Goal: Information Seeking & Learning: Learn about a topic

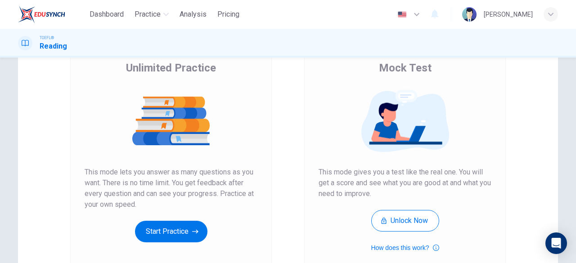
scroll to position [76, 0]
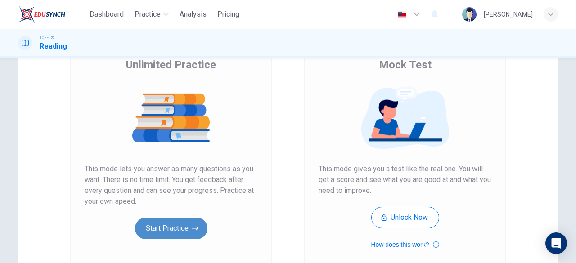
click at [158, 224] on button "Start Practice" at bounding box center [171, 229] width 72 height 22
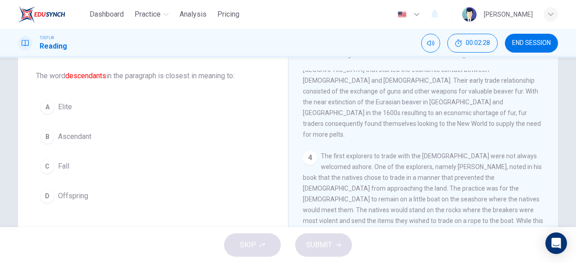
scroll to position [0, 0]
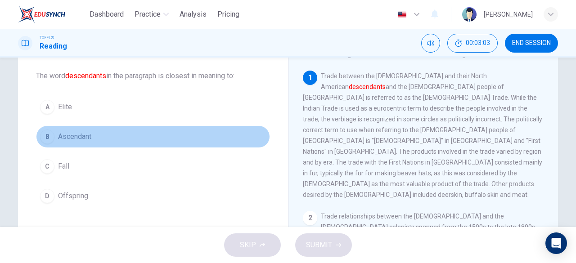
click at [58, 140] on span "Ascendant" at bounding box center [74, 136] width 33 height 11
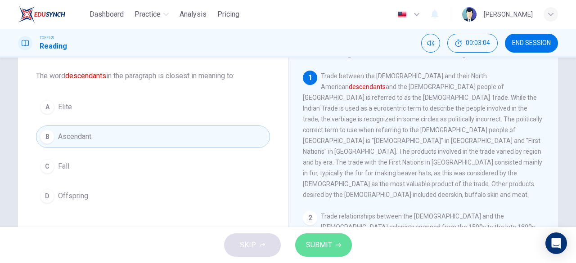
click at [309, 247] on span "SUBMIT" at bounding box center [319, 245] width 26 height 13
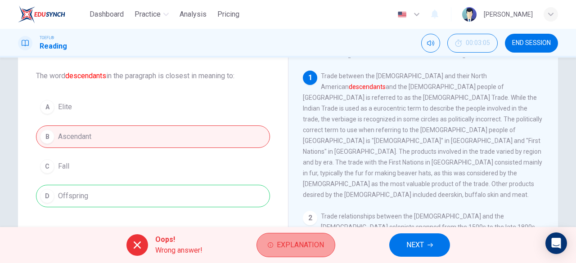
click at [289, 242] on span "Explanation" at bounding box center [300, 245] width 47 height 13
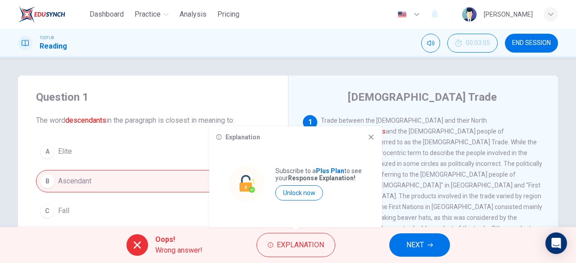
drag, startPoint x: 67, startPoint y: 121, endPoint x: 103, endPoint y: 124, distance: 36.1
click at [103, 124] on font "descendants" at bounding box center [85, 120] width 41 height 9
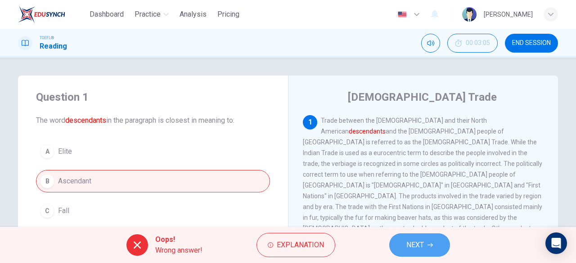
click at [419, 245] on span "NEXT" at bounding box center [415, 245] width 18 height 13
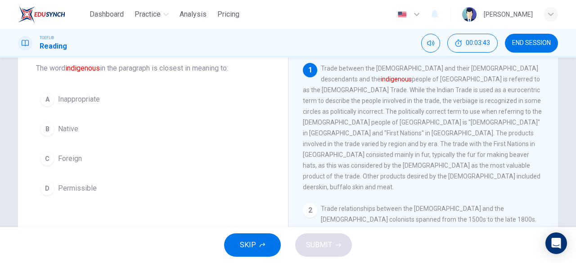
scroll to position [51, 0]
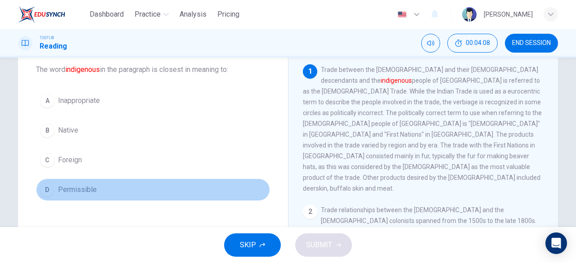
click at [48, 185] on div "D" at bounding box center [47, 190] width 14 height 14
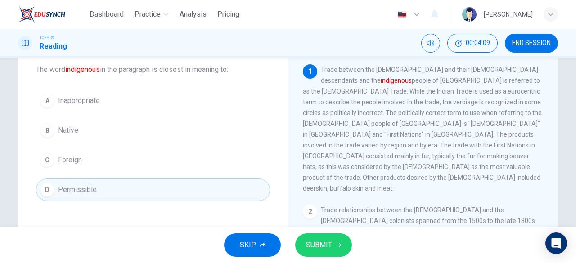
click at [329, 252] on span "SUBMIT" at bounding box center [319, 245] width 26 height 13
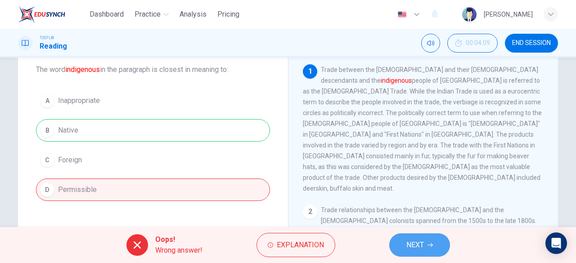
click at [401, 239] on button "NEXT" at bounding box center [419, 245] width 61 height 23
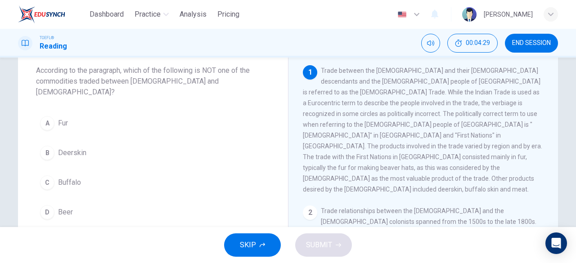
scroll to position [66, 0]
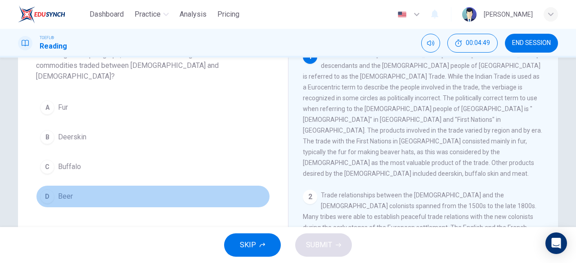
click at [47, 189] on div "D" at bounding box center [47, 196] width 14 height 14
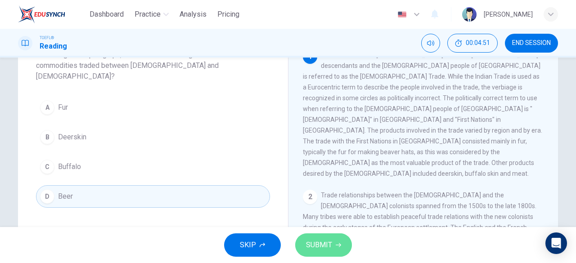
click at [341, 244] on button "SUBMIT" at bounding box center [323, 245] width 57 height 23
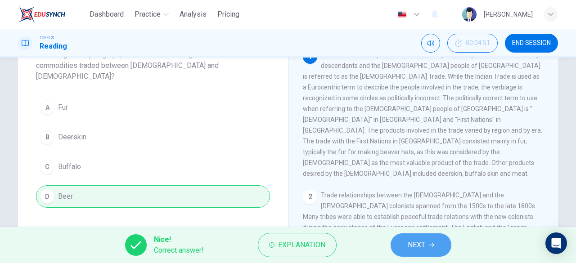
click at [421, 252] on button "NEXT" at bounding box center [421, 245] width 61 height 23
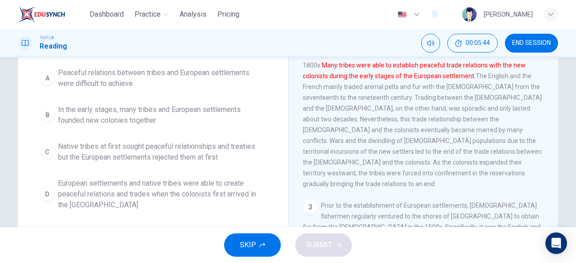
scroll to position [131, 0]
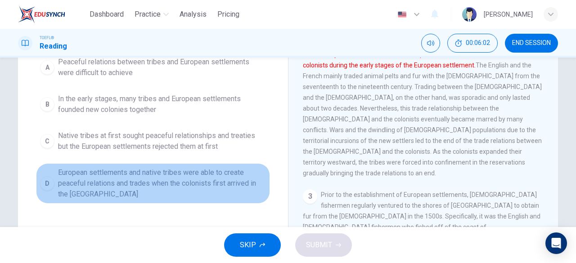
click at [55, 180] on button "D European settlements and native tribes were able to create peaceful relations…" at bounding box center [153, 183] width 234 height 41
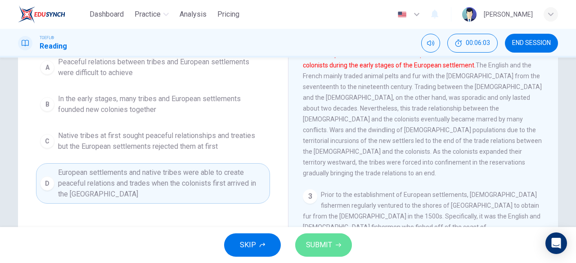
click at [333, 240] on button "SUBMIT" at bounding box center [323, 245] width 57 height 23
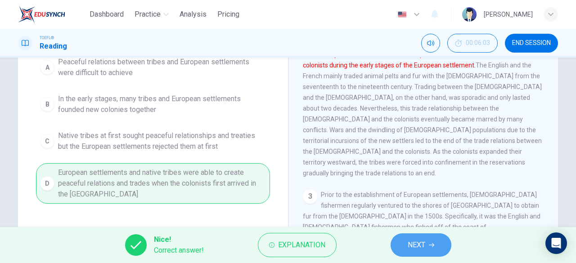
click at [412, 244] on span "NEXT" at bounding box center [417, 245] width 18 height 13
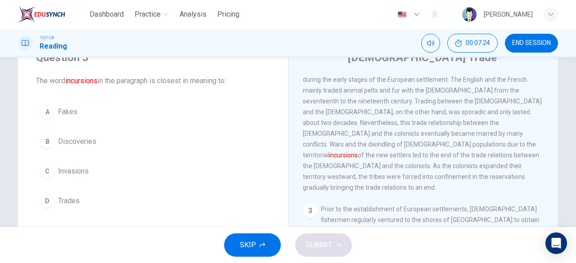
scroll to position [184, 0]
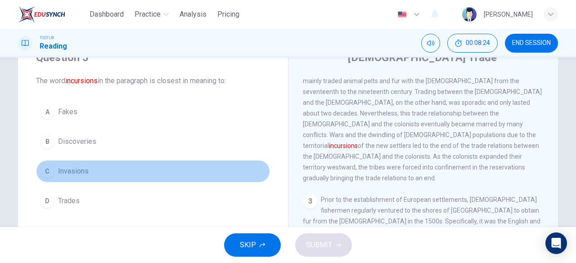
click at [50, 169] on div "C" at bounding box center [47, 171] width 14 height 14
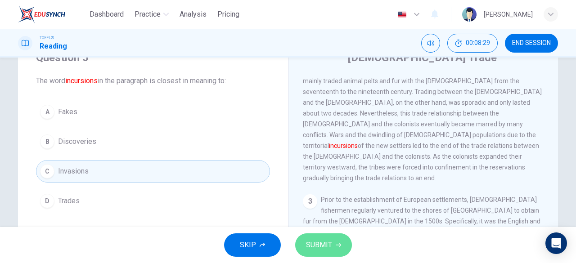
click at [320, 241] on span "SUBMIT" at bounding box center [319, 245] width 26 height 13
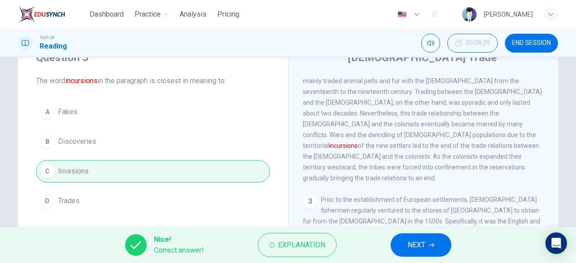
drag, startPoint x: 384, startPoint y: 96, endPoint x: 315, endPoint y: -35, distance: 148.2
click at [315, 0] on html "Dashboard Practice Analysis Pricing English en ​ Thunyawan Maduang TOEFL® Readi…" at bounding box center [288, 131] width 576 height 263
click at [418, 247] on span "NEXT" at bounding box center [417, 245] width 18 height 13
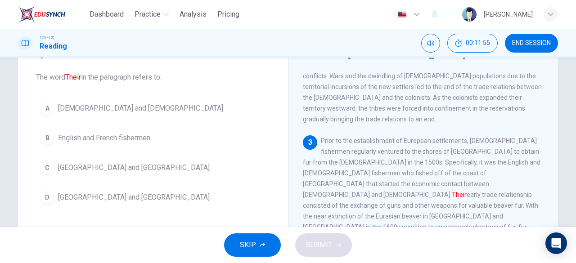
scroll to position [244, 0]
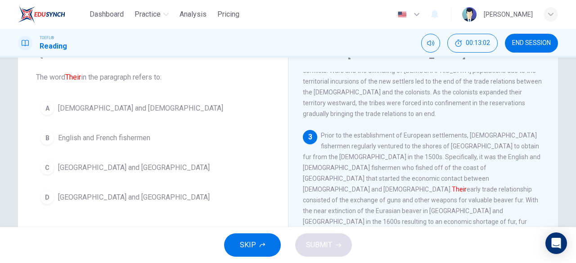
click at [121, 105] on span "[DEMOGRAPHIC_DATA] and [DEMOGRAPHIC_DATA]" at bounding box center [140, 108] width 165 height 11
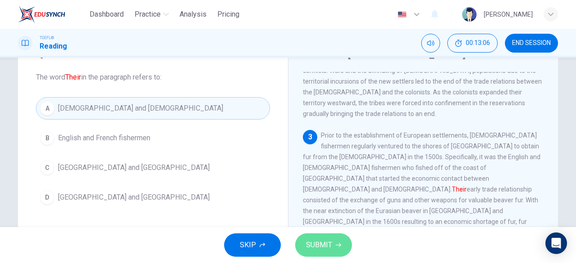
click at [325, 247] on span "SUBMIT" at bounding box center [319, 245] width 26 height 13
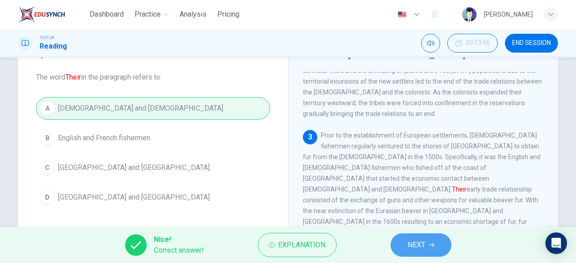
click at [396, 245] on button "NEXT" at bounding box center [421, 245] width 61 height 23
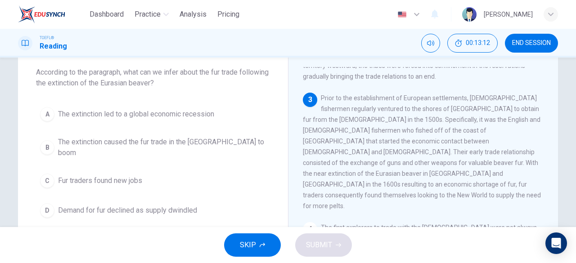
scroll to position [38, 0]
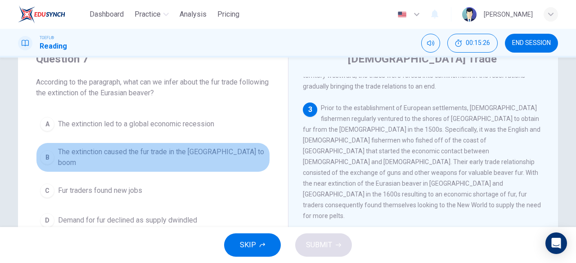
click at [59, 147] on button "B The extinction caused the fur trade in the [GEOGRAPHIC_DATA] to boom" at bounding box center [153, 158] width 234 height 30
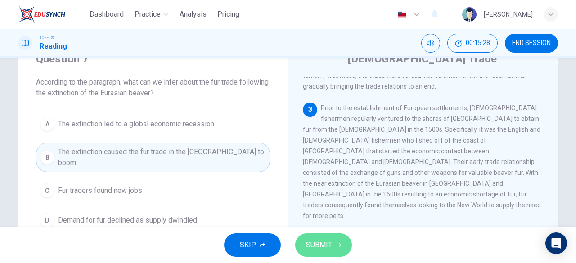
click at [324, 239] on span "SUBMIT" at bounding box center [319, 245] width 26 height 13
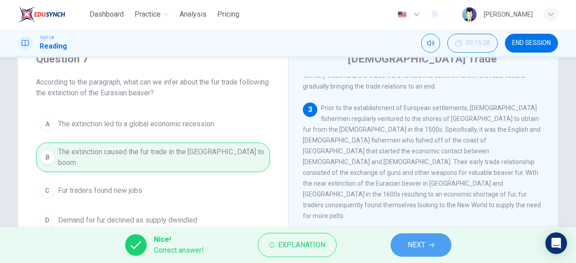
click at [410, 234] on button "NEXT" at bounding box center [421, 245] width 61 height 23
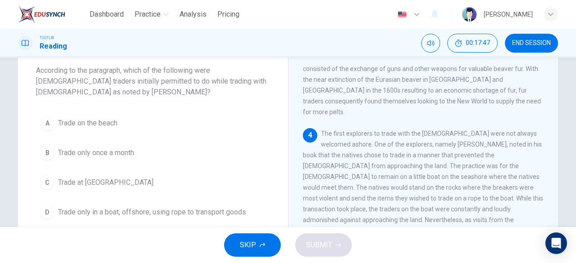
scroll to position [51, 0]
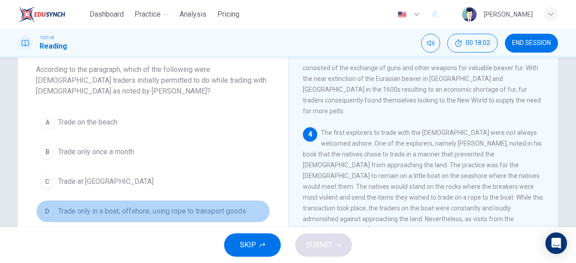
click at [100, 204] on button "D Trade only in a boat, offshore, using rope to transport goods" at bounding box center [153, 211] width 234 height 23
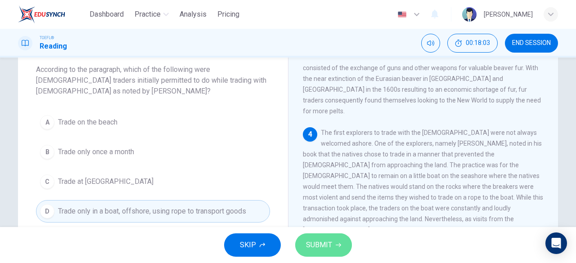
click at [311, 238] on button "SUBMIT" at bounding box center [323, 245] width 57 height 23
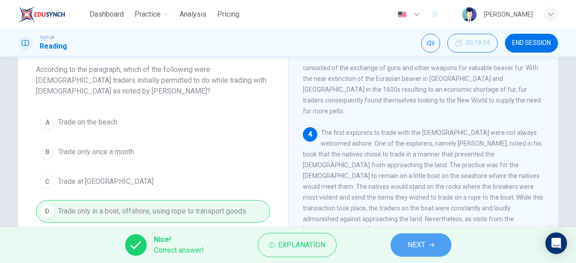
click at [414, 250] on span "NEXT" at bounding box center [417, 245] width 18 height 13
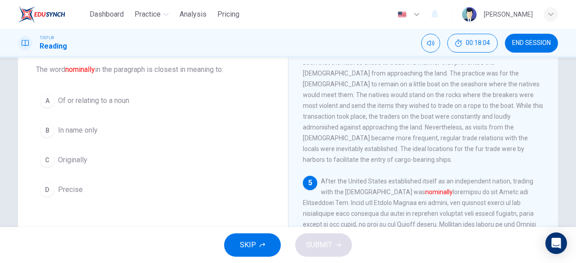
scroll to position [461, 0]
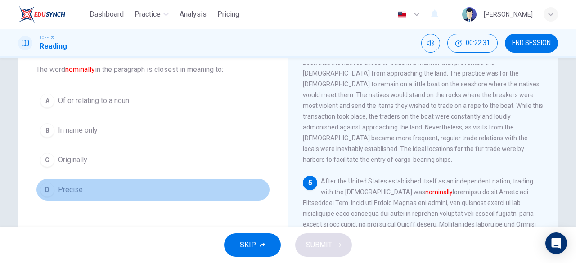
click at [80, 187] on button "D Precise" at bounding box center [153, 190] width 234 height 23
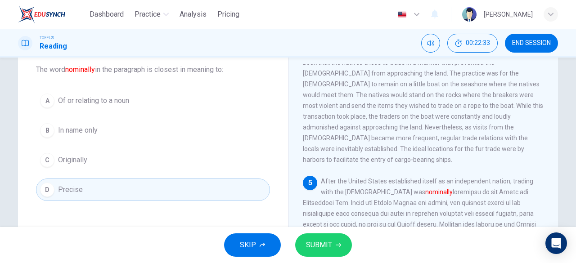
click at [338, 250] on button "SUBMIT" at bounding box center [323, 245] width 57 height 23
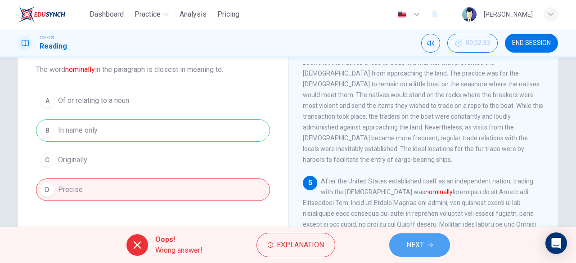
click at [411, 249] on span "NEXT" at bounding box center [415, 245] width 18 height 13
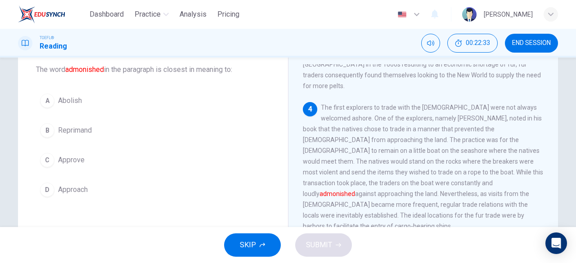
scroll to position [387, 0]
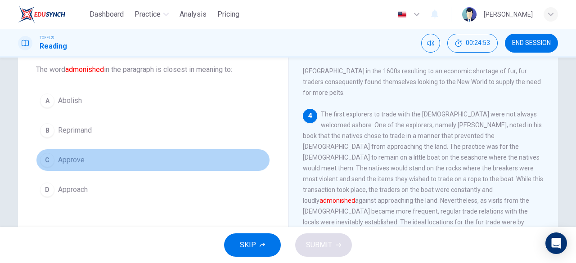
click at [125, 161] on button "C Approve" at bounding box center [153, 160] width 234 height 23
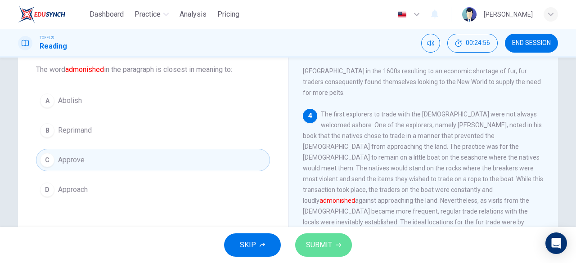
click at [329, 239] on span "SUBMIT" at bounding box center [319, 245] width 26 height 13
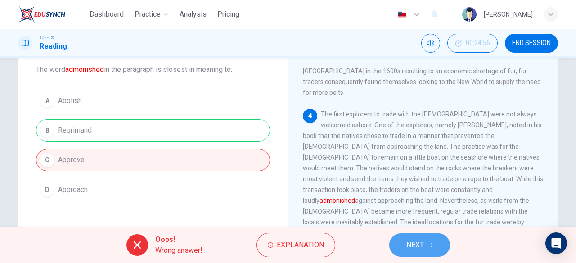
click at [398, 239] on button "NEXT" at bounding box center [419, 245] width 61 height 23
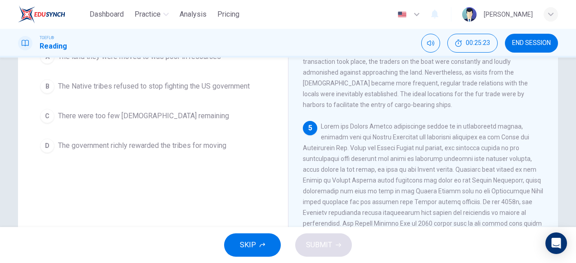
scroll to position [108, 0]
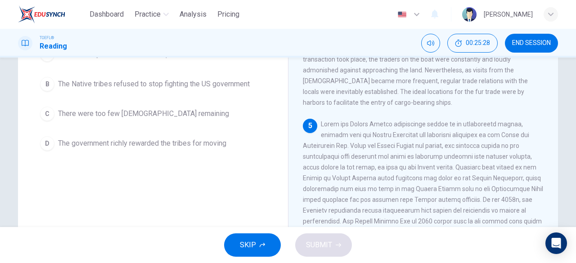
drag, startPoint x: 349, startPoint y: 91, endPoint x: 478, endPoint y: 80, distance: 128.8
click at [478, 121] on span at bounding box center [423, 205] width 240 height 169
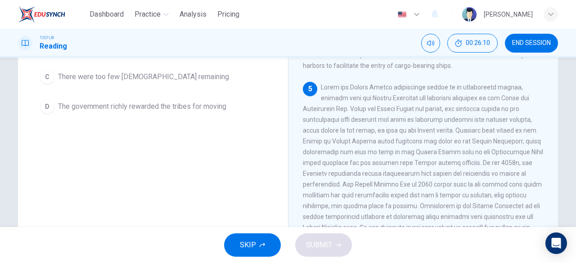
scroll to position [145, 0]
drag, startPoint x: 309, startPoint y: 167, endPoint x: 328, endPoint y: 168, distance: 18.5
click at [328, 168] on span at bounding box center [423, 167] width 240 height 169
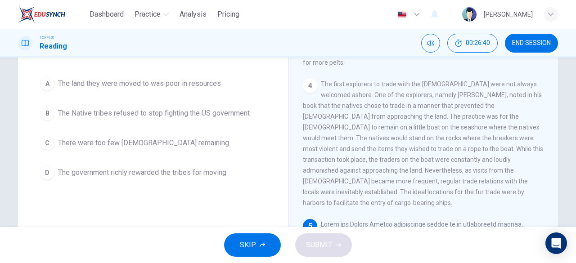
scroll to position [80, 0]
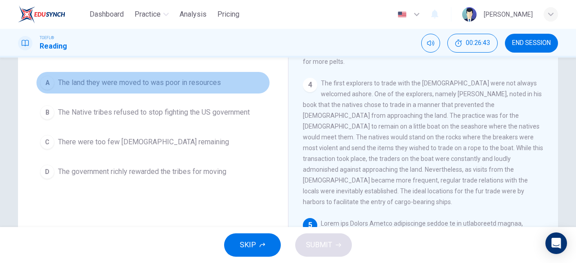
click at [201, 86] on span "The land they were moved to was poor in resources" at bounding box center [139, 82] width 163 height 11
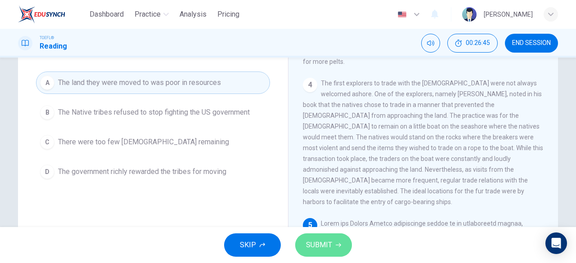
click at [320, 239] on button "SUBMIT" at bounding box center [323, 245] width 57 height 23
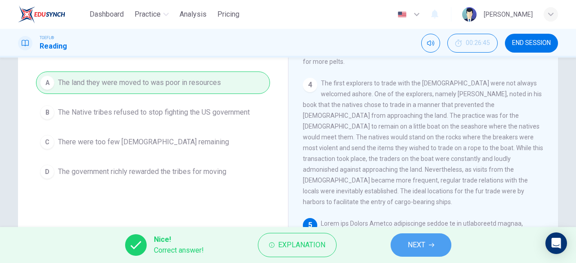
click at [419, 244] on span "NEXT" at bounding box center [417, 245] width 18 height 13
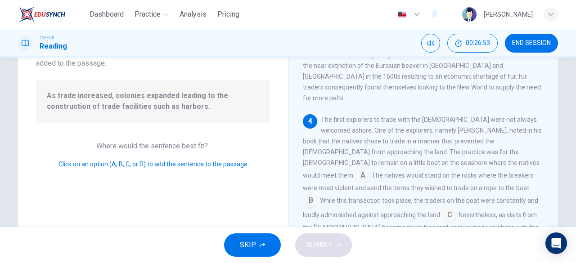
scroll to position [71, 0]
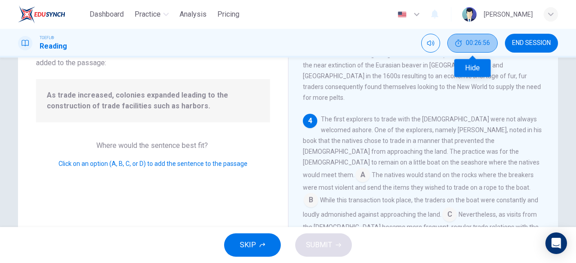
click at [480, 45] on span "00:26:56" at bounding box center [478, 43] width 24 height 7
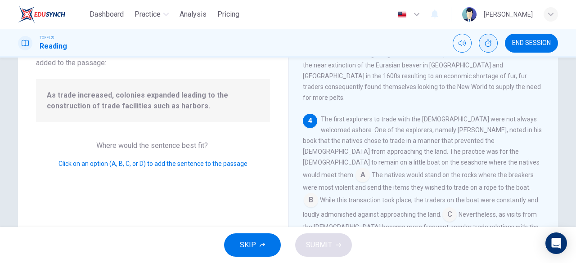
click at [499, 44] on div "END SESSION" at bounding box center [505, 43] width 105 height 19
click at [490, 45] on icon "Show" at bounding box center [488, 43] width 7 height 7
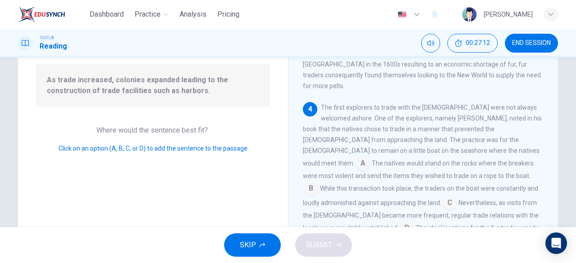
scroll to position [357, 0]
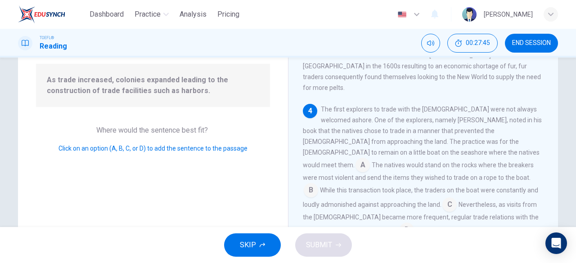
click at [414, 224] on input at bounding box center [407, 231] width 14 height 14
click at [337, 242] on button "SUBMIT" at bounding box center [323, 245] width 57 height 23
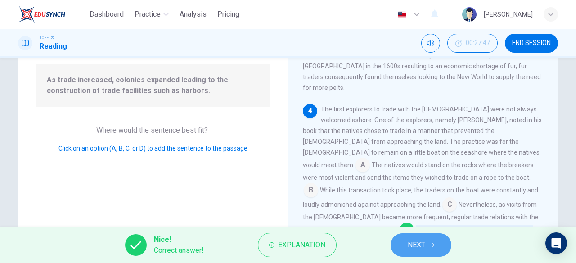
click at [414, 241] on span "NEXT" at bounding box center [417, 245] width 18 height 13
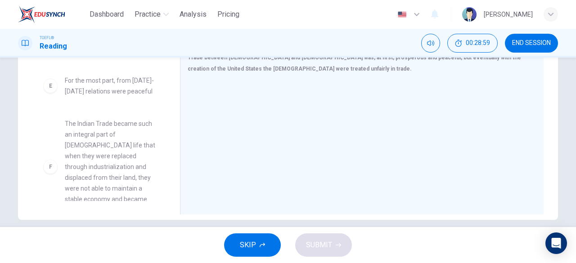
scroll to position [167, 0]
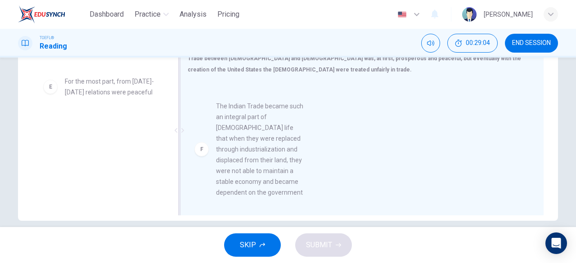
drag, startPoint x: 111, startPoint y: 140, endPoint x: 275, endPoint y: 144, distance: 164.3
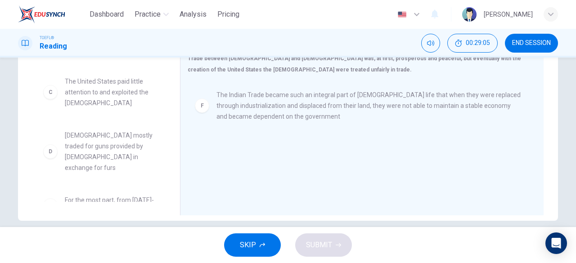
scroll to position [179, 0]
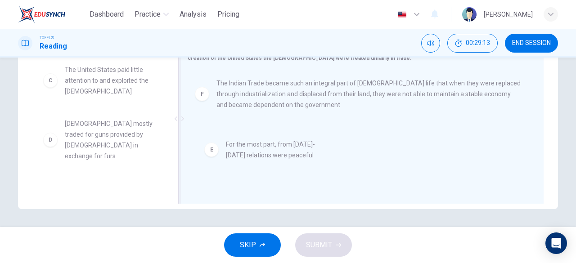
drag, startPoint x: 113, startPoint y: 175, endPoint x: 284, endPoint y: 153, distance: 172.0
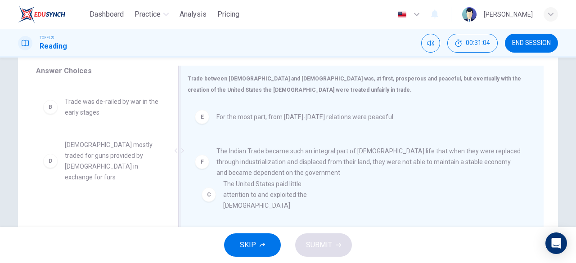
scroll to position [2, 0]
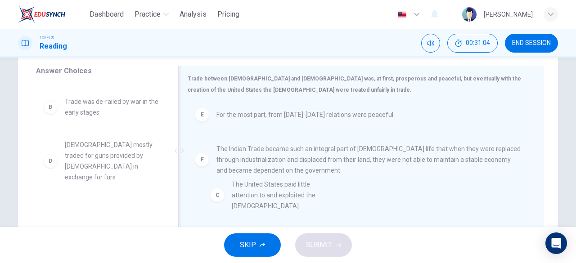
drag, startPoint x: 100, startPoint y: 149, endPoint x: 276, endPoint y: 199, distance: 183.4
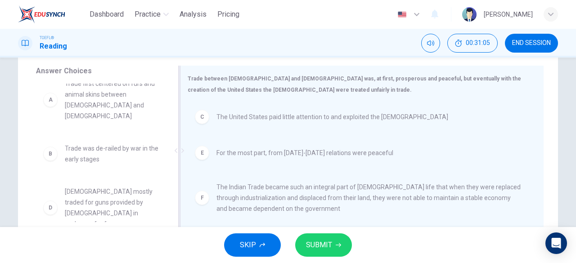
scroll to position [5, 0]
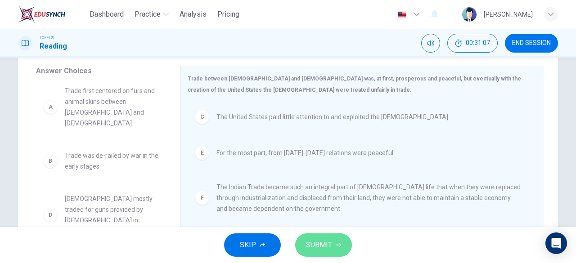
click at [325, 246] on span "SUBMIT" at bounding box center [319, 245] width 26 height 13
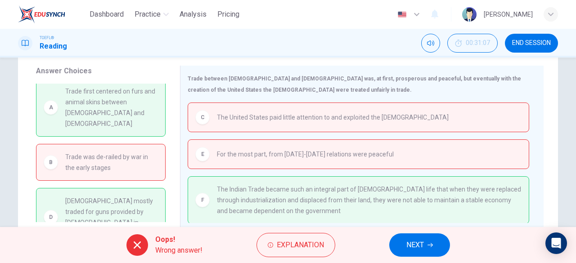
scroll to position [7, 0]
click at [410, 241] on span "NEXT" at bounding box center [415, 245] width 18 height 13
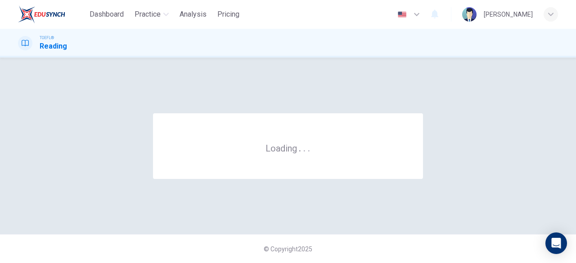
scroll to position [0, 0]
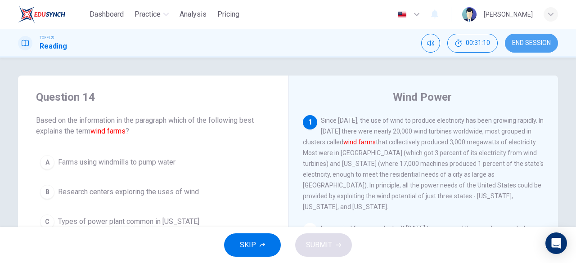
click at [529, 48] on button "END SESSION" at bounding box center [531, 43] width 53 height 19
